Goal: Transaction & Acquisition: Purchase product/service

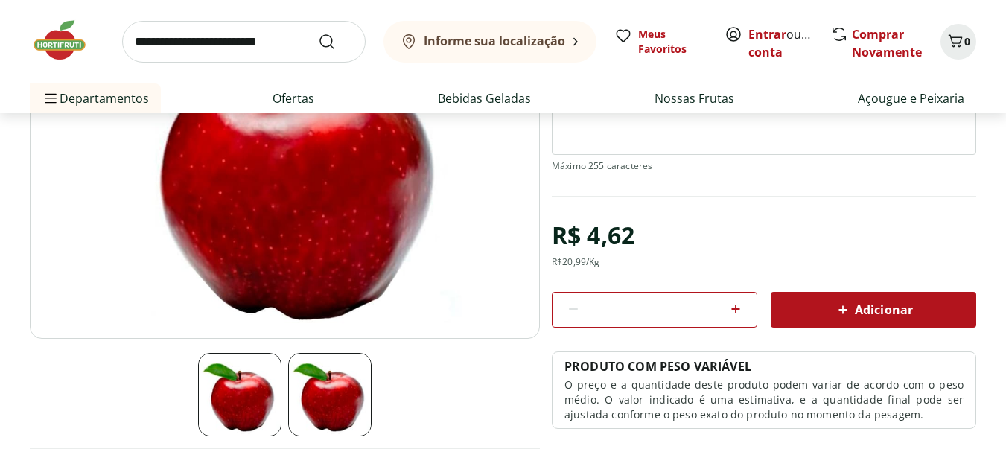
scroll to position [223, 0]
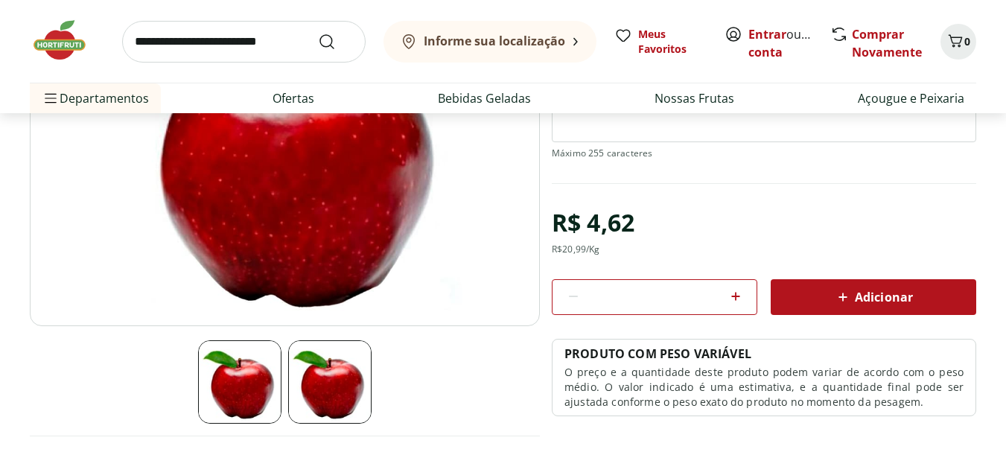
click at [731, 296] on icon at bounding box center [736, 296] width 18 height 18
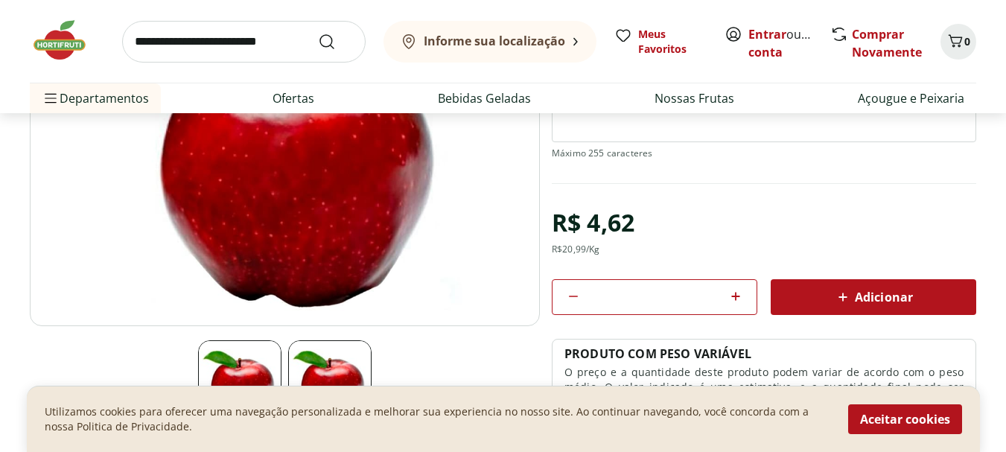
click at [731, 296] on icon at bounding box center [736, 296] width 18 height 18
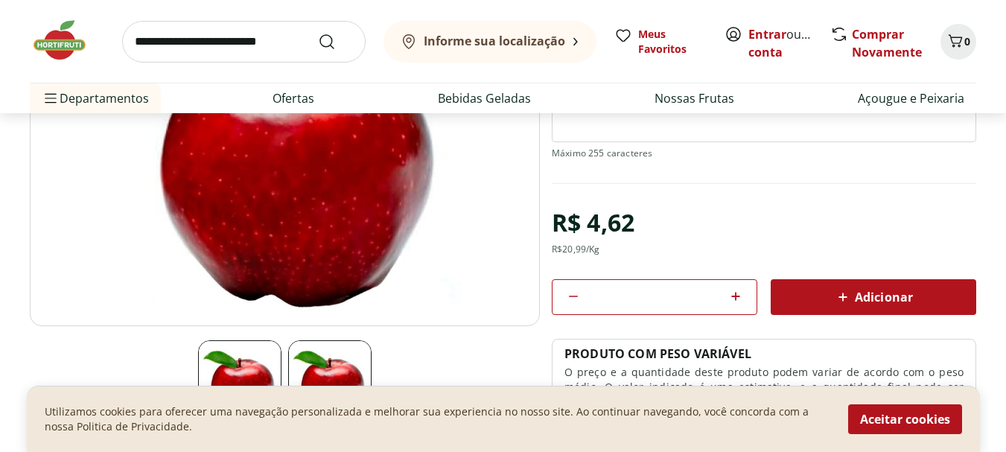
click at [731, 296] on icon at bounding box center [736, 296] width 18 height 18
click at [733, 296] on icon at bounding box center [735, 296] width 9 height 9
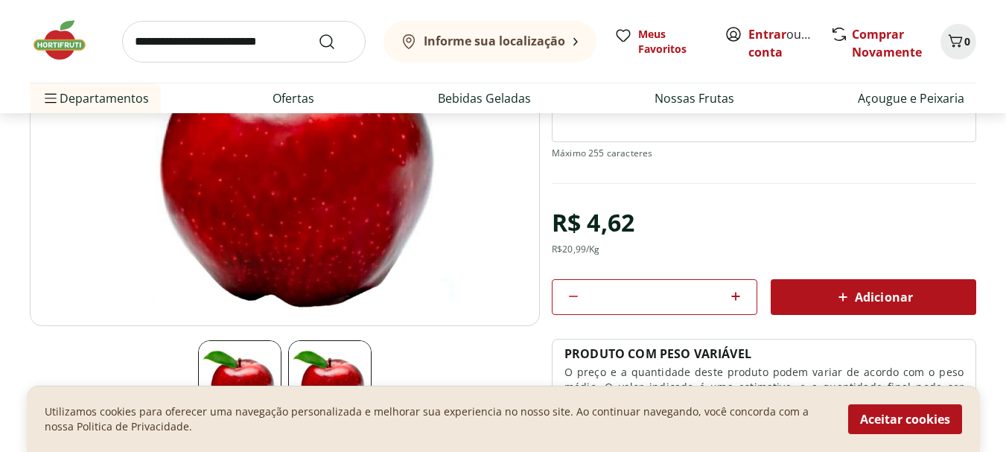
click at [733, 296] on icon at bounding box center [735, 296] width 9 height 9
click at [689, 301] on input "**" at bounding box center [654, 297] width 133 height 16
click at [567, 289] on icon at bounding box center [574, 296] width 18 height 18
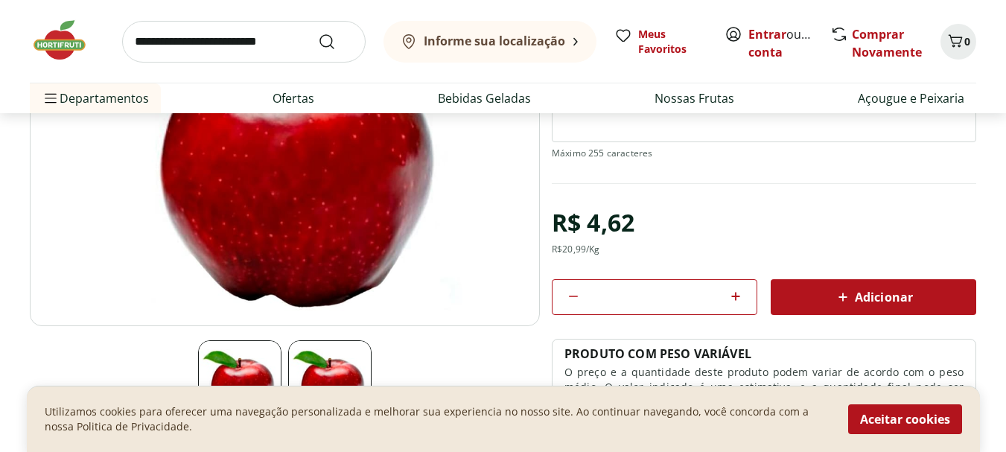
click at [721, 295] on input "**********" at bounding box center [654, 297] width 133 height 16
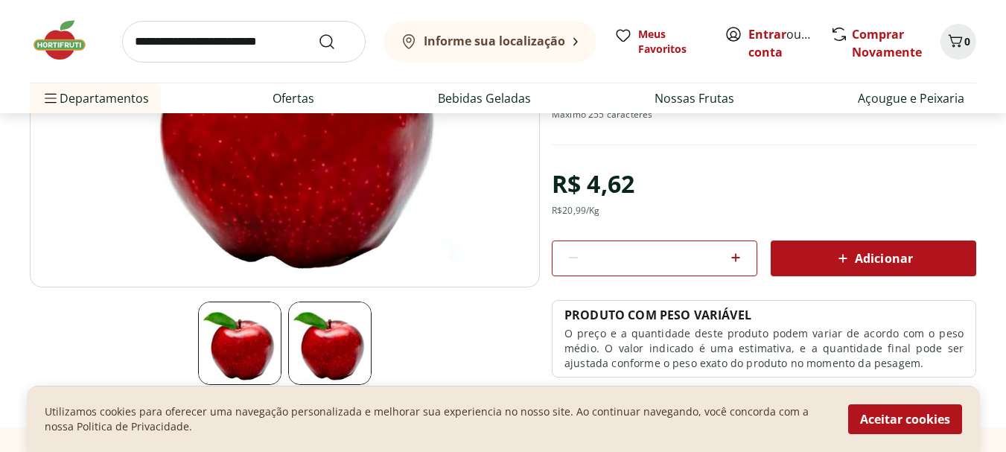
scroll to position [372, 0]
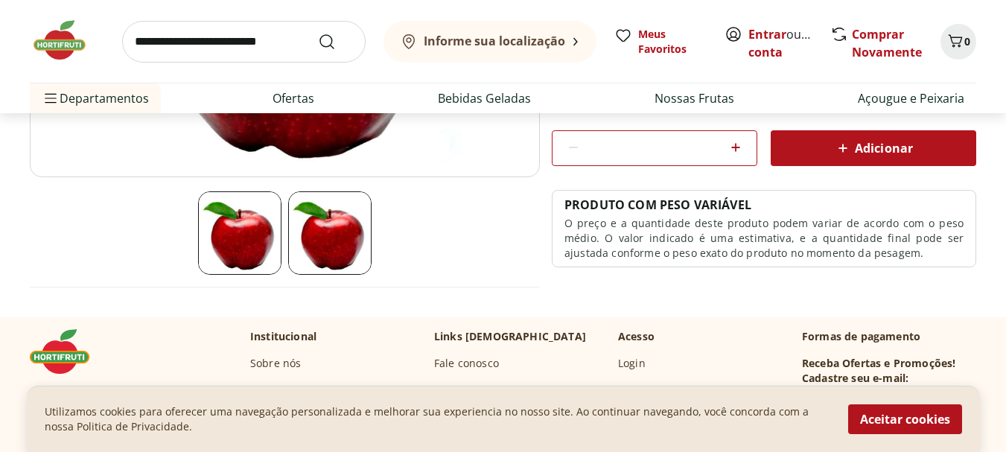
type input "*"
click at [314, 245] on img at bounding box center [329, 232] width 83 height 83
click at [279, 238] on img at bounding box center [239, 232] width 83 height 83
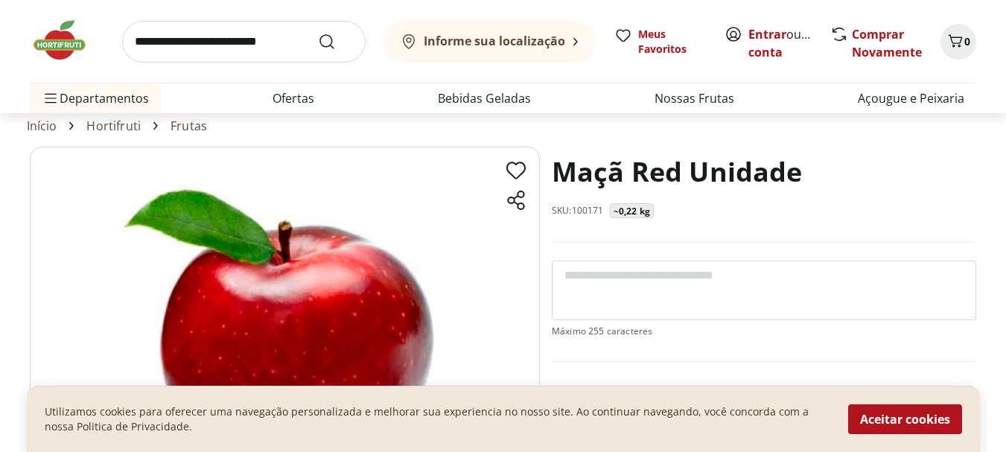
scroll to position [0, 0]
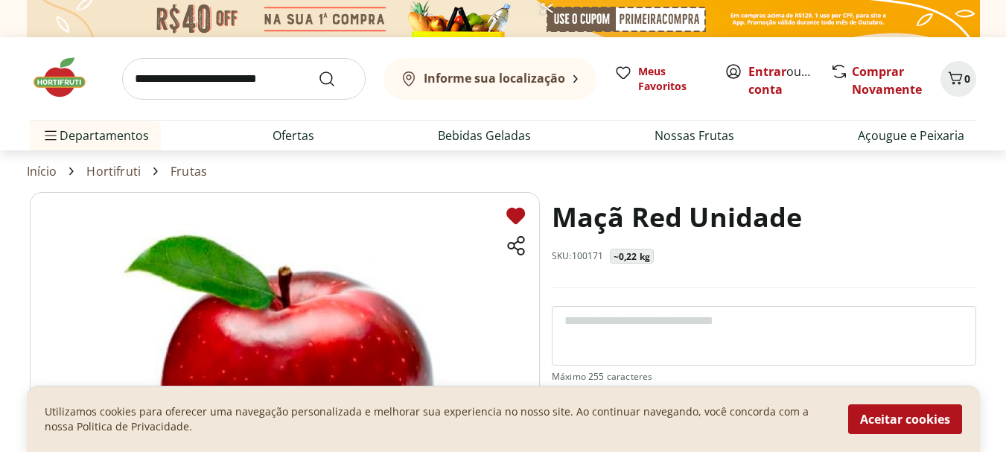
click at [518, 214] on icon at bounding box center [515, 216] width 19 height 16
